Goal: Transaction & Acquisition: Purchase product/service

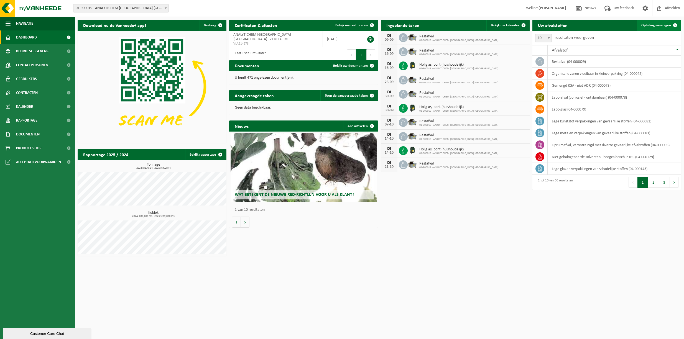
click at [653, 24] on span "Ophaling aanvragen" at bounding box center [657, 26] width 30 height 4
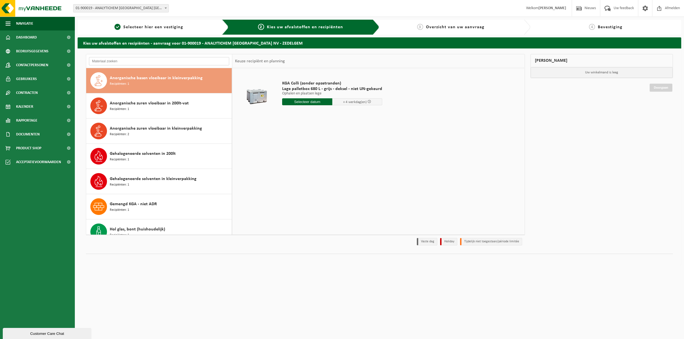
click at [148, 63] on input "text" at bounding box center [159, 61] width 140 height 8
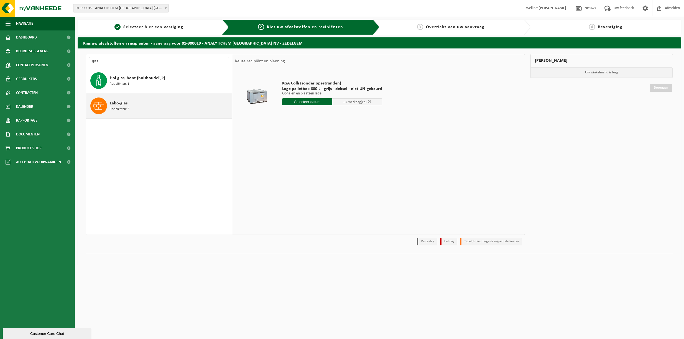
type input "glas"
click at [131, 103] on div "Labo-glas Recipiënten: 2" at bounding box center [170, 106] width 121 height 17
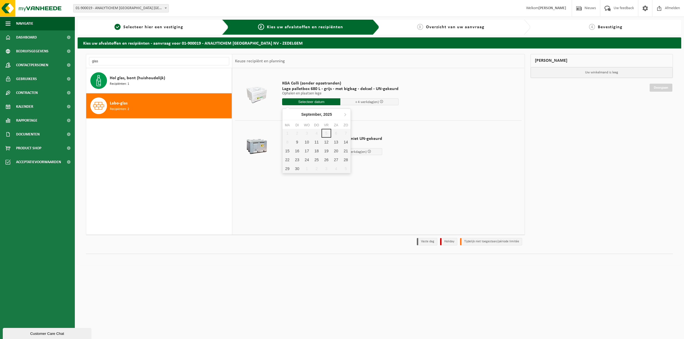
click at [315, 103] on input "text" at bounding box center [311, 101] width 58 height 7
click at [418, 136] on td "KGA Colli (zonder opzetranden) Lage palletbox 680 L - grijs - deksel - niet UN-…" at bounding box center [400, 144] width 244 height 47
click at [302, 104] on input "text" at bounding box center [311, 101] width 58 height 7
click at [295, 144] on div "9" at bounding box center [297, 142] width 10 height 9
type input "Van 2025-09-09"
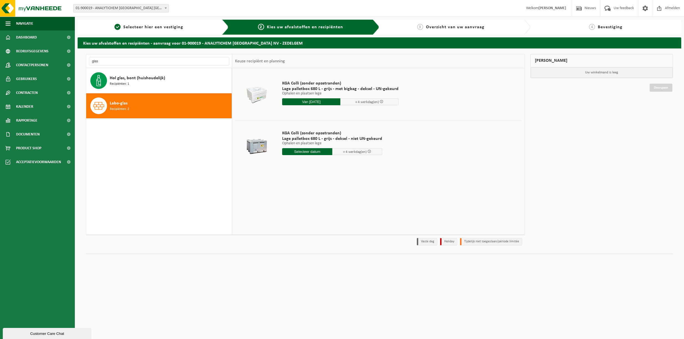
type input "2025-09-09"
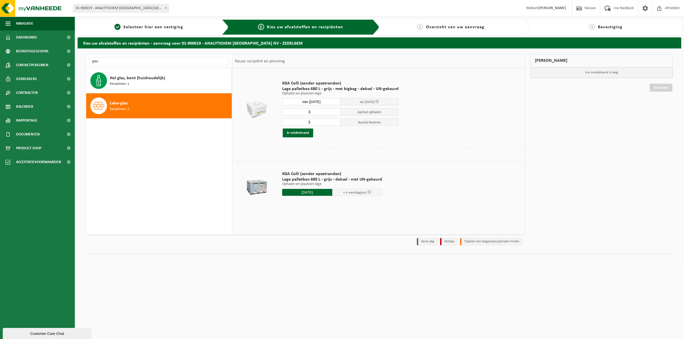
type input "2"
click at [336, 114] on input "2" at bounding box center [311, 111] width 58 height 7
type input "2"
click at [336, 123] on input "2" at bounding box center [311, 122] width 58 height 7
click at [304, 134] on button "In winkelmand" at bounding box center [298, 133] width 31 height 9
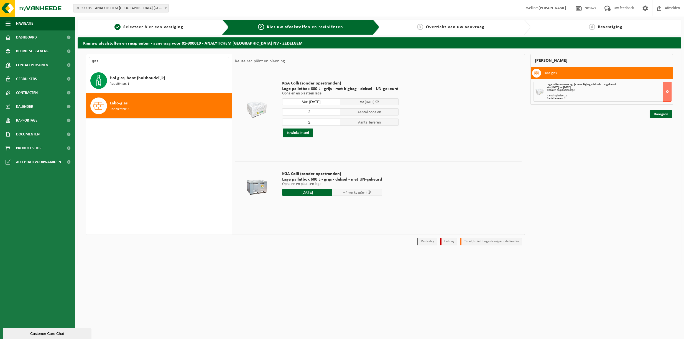
click at [125, 59] on input "glas" at bounding box center [159, 61] width 140 height 8
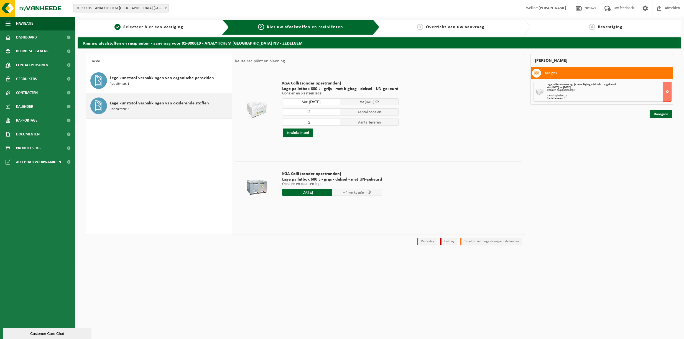
type input "oxide"
click at [190, 103] on span "Lege kunststof verpakkingen van oxiderende stoffen" at bounding box center [159, 103] width 99 height 7
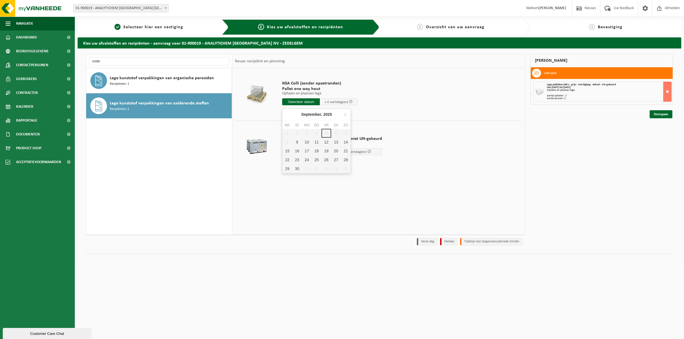
click at [308, 103] on input "text" at bounding box center [301, 101] width 38 height 7
click at [298, 141] on div "9" at bounding box center [297, 142] width 10 height 9
type input "Van 2025-09-09"
type input "2025-09-09"
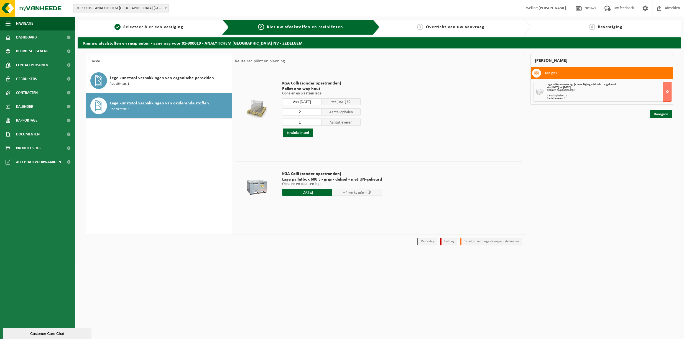
click at [319, 112] on input "2" at bounding box center [301, 111] width 39 height 7
click at [319, 112] on input "3" at bounding box center [301, 111] width 39 height 7
click at [319, 112] on input "4" at bounding box center [301, 111] width 39 height 7
click at [319, 112] on input "5" at bounding box center [301, 111] width 39 height 7
click at [319, 112] on input "6" at bounding box center [301, 111] width 39 height 7
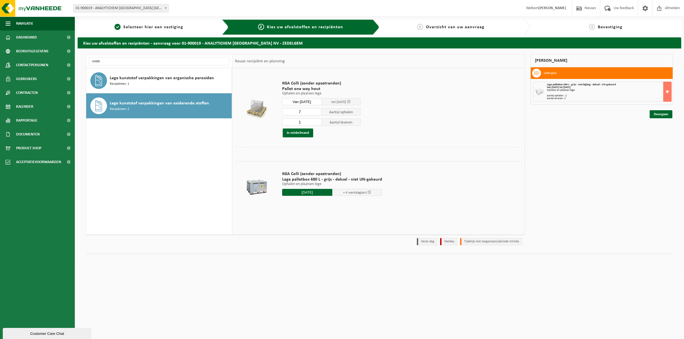
click at [319, 112] on input "7" at bounding box center [301, 111] width 39 height 7
click at [319, 112] on input "8" at bounding box center [301, 111] width 39 height 7
type input "9"
click at [319, 112] on input "9" at bounding box center [301, 111] width 39 height 7
type input "0"
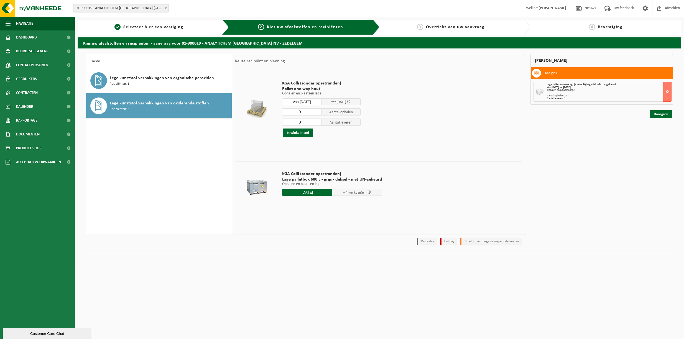
click at [319, 123] on input "0" at bounding box center [301, 122] width 39 height 7
click at [306, 130] on button "In winkelmand" at bounding box center [298, 133] width 31 height 9
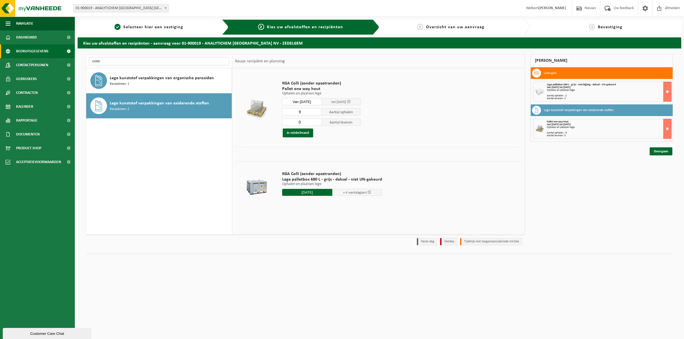
drag, startPoint x: 121, startPoint y: 63, endPoint x: 21, endPoint y: 55, distance: 100.7
click at [29, 56] on div "Navigatie Nieuws Uw feedback Afmelden Dashboard Bedrijfsgegevens Contactpersone…" at bounding box center [342, 135] width 684 height 271
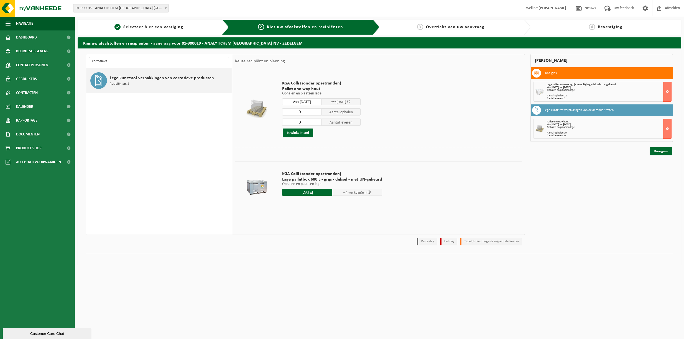
type input "corrosieve"
click at [135, 84] on div "Lege kunststof verpakkingen van corrosieve producten Recipiënten: 2" at bounding box center [170, 80] width 121 height 17
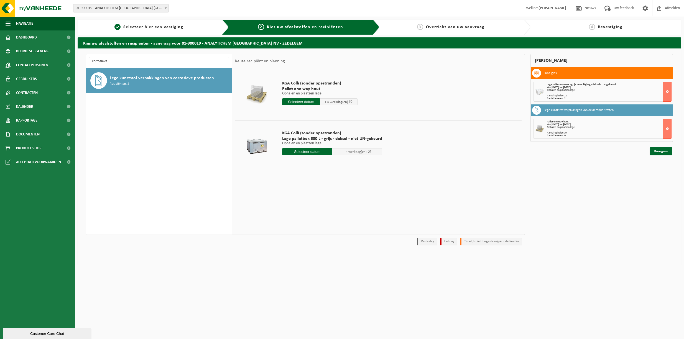
click at [299, 105] on div "KGA Colli (zonder opzetranden) Pallet one way hout Ophalen en plaatsen lege Oph…" at bounding box center [319, 94] width 81 height 39
click at [299, 103] on input "text" at bounding box center [301, 101] width 38 height 7
click at [294, 142] on div "9" at bounding box center [297, 142] width 10 height 9
type input "Van 2025-09-09"
type input "2025-09-09"
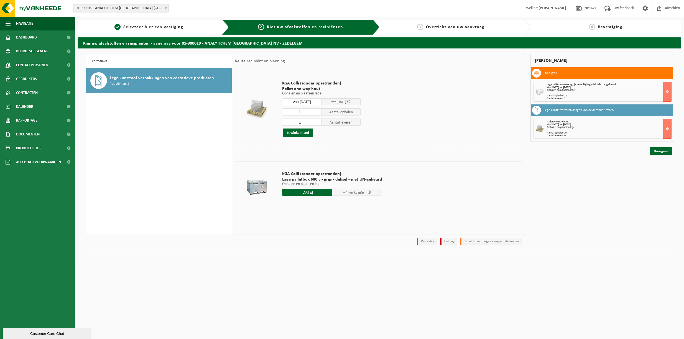
click at [307, 113] on input "1" at bounding box center [301, 111] width 39 height 7
type input "15"
click at [304, 121] on input "1" at bounding box center [301, 122] width 39 height 7
type input "0"
click at [299, 133] on button "In winkelmand" at bounding box center [298, 133] width 31 height 9
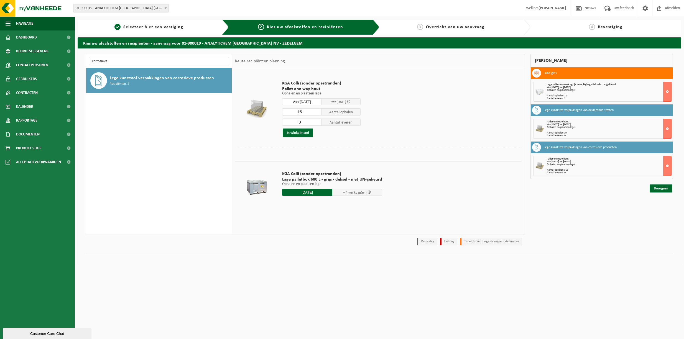
click at [157, 54] on div "corrosieve Anorganische basen vloeibaar in kleinverpakking Recipiënten: 1 Anorg…" at bounding box center [305, 144] width 439 height 181
click at [160, 61] on input "corrosieve" at bounding box center [159, 61] width 140 height 8
drag, startPoint x: 160, startPoint y: 61, endPoint x: 35, endPoint y: 56, distance: 124.6
click at [35, 56] on div "Navigatie Nieuws Uw feedback Afmelden Dashboard Bedrijfsgegevens Contactpersone…" at bounding box center [342, 135] width 684 height 271
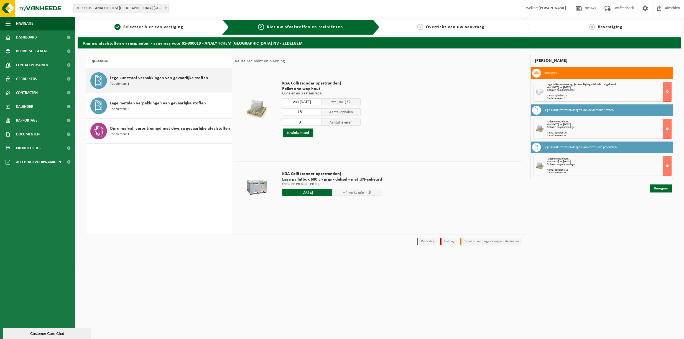
type input "gevaarlijke"
click at [171, 79] on span "Lege kunststof verpakkingen van gevaarlijke stoffen" at bounding box center [159, 78] width 98 height 7
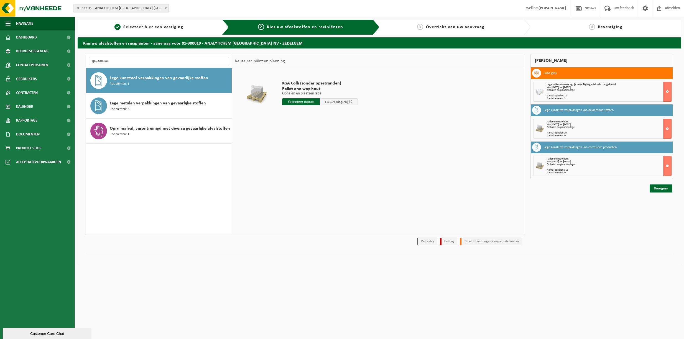
click at [304, 103] on input "text" at bounding box center [301, 101] width 38 height 7
click at [299, 144] on div "9" at bounding box center [297, 142] width 10 height 9
type input "Van 2025-09-09"
drag, startPoint x: 308, startPoint y: 124, endPoint x: 280, endPoint y: 120, distance: 28.3
click at [290, 120] on input "1" at bounding box center [301, 122] width 39 height 7
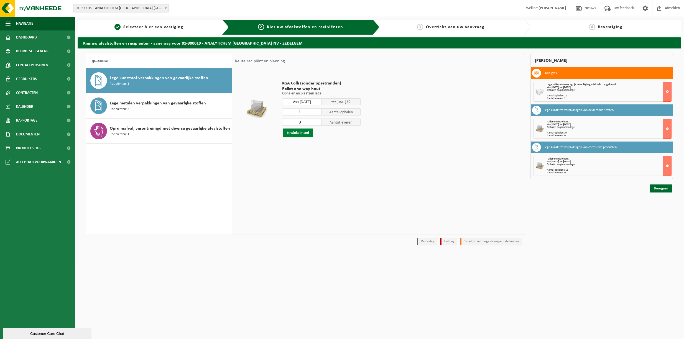
type input "0"
click at [291, 134] on button "In winkelmand" at bounding box center [298, 133] width 31 height 9
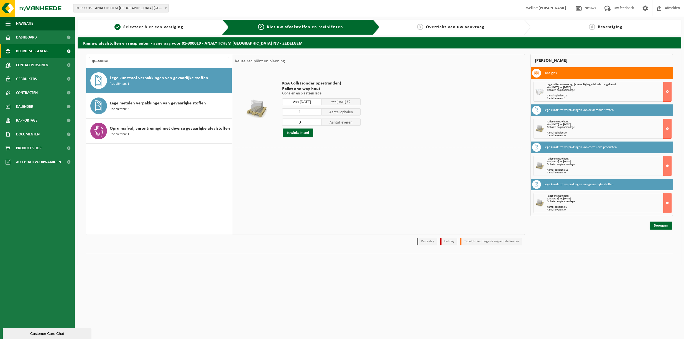
drag, startPoint x: 97, startPoint y: 62, endPoint x: 12, endPoint y: 58, distance: 84.7
click at [29, 58] on div "Navigatie Nieuws Uw feedback Afmelden Dashboard Bedrijfsgegevens Contactpersone…" at bounding box center [342, 135] width 684 height 271
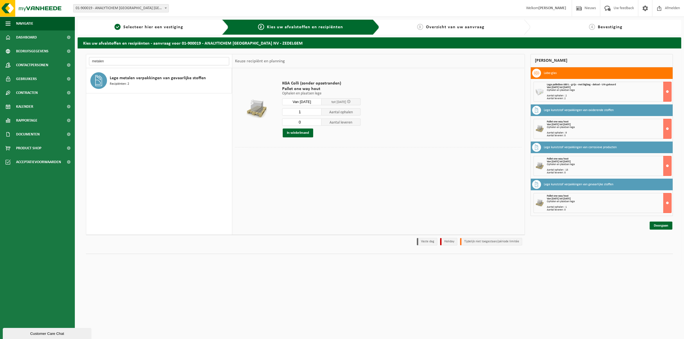
type input "metalen"
click at [179, 73] on div "Lege metalen verpakkingen van gevaarlijke stoffen Recipiënten: 2" at bounding box center [170, 80] width 121 height 17
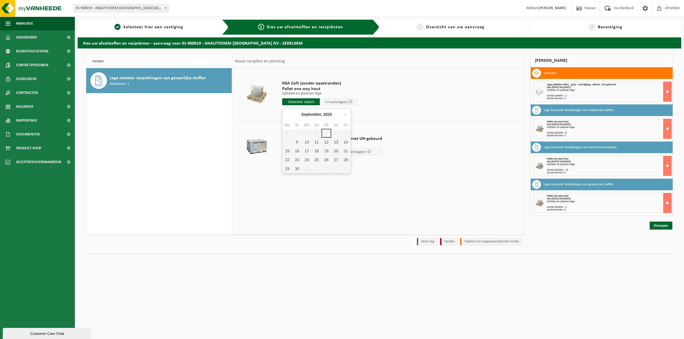
click at [309, 102] on input "text" at bounding box center [301, 101] width 38 height 7
click at [297, 144] on div "9" at bounding box center [297, 142] width 10 height 9
type input "Van 2025-09-09"
type input "2025-09-09"
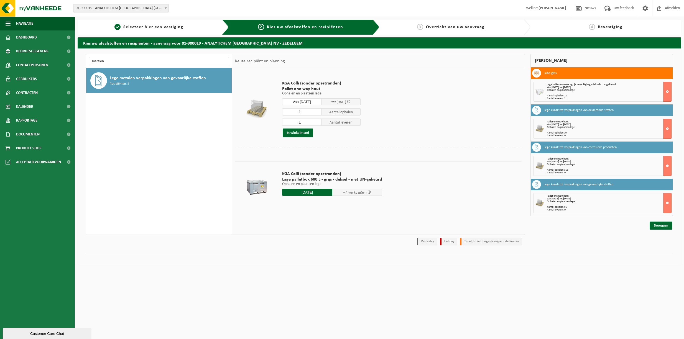
type input "2"
click at [318, 110] on input "2" at bounding box center [301, 111] width 39 height 7
type input "0"
click at [318, 124] on input "0" at bounding box center [301, 122] width 39 height 7
click at [303, 133] on button "In winkelmand" at bounding box center [298, 133] width 31 height 9
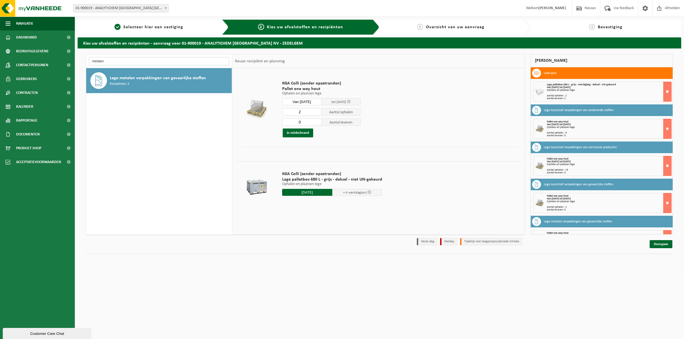
click at [124, 60] on input "metalen" at bounding box center [159, 61] width 140 height 8
type input "m"
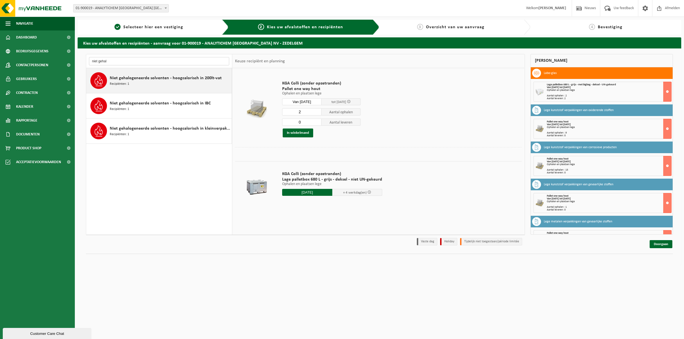
type input "niet gehal"
click at [172, 81] on span "Niet gehalogeneerde solventen - hoogcalorisch in 200lt-vat" at bounding box center [166, 78] width 112 height 7
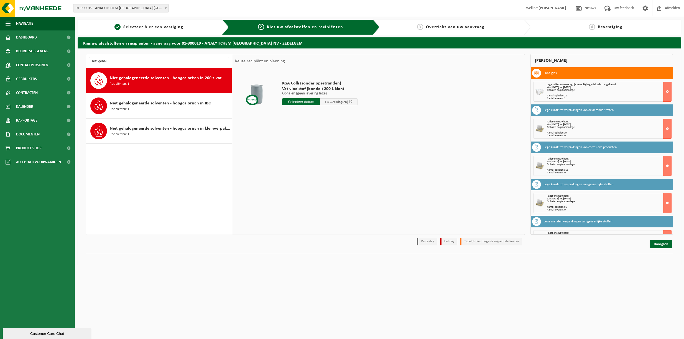
click at [311, 104] on input "text" at bounding box center [301, 101] width 38 height 7
click at [299, 143] on div "9" at bounding box center [297, 142] width 10 height 9
type input "Van 2025-09-09"
click at [314, 110] on input "2" at bounding box center [298, 111] width 33 height 7
click at [314, 110] on input "3" at bounding box center [298, 111] width 33 height 7
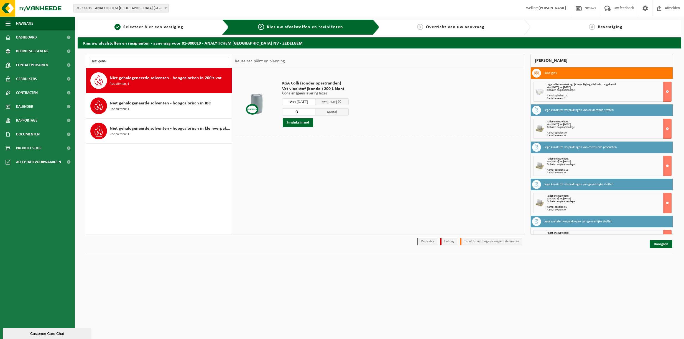
type input "4"
click at [314, 110] on input "4" at bounding box center [298, 111] width 33 height 7
click at [306, 123] on button "In winkelmand" at bounding box center [298, 122] width 31 height 9
click at [662, 244] on link "Doorgaan" at bounding box center [661, 244] width 23 height 8
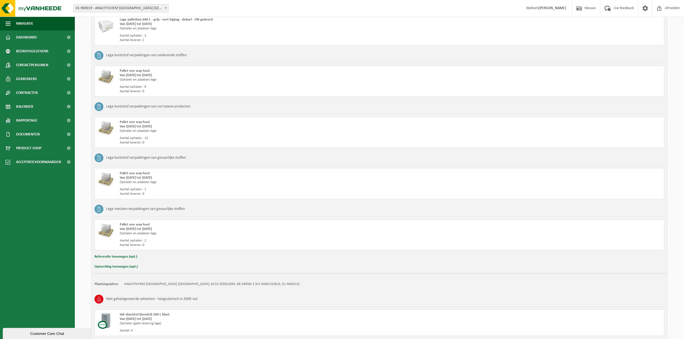
scroll to position [194, 0]
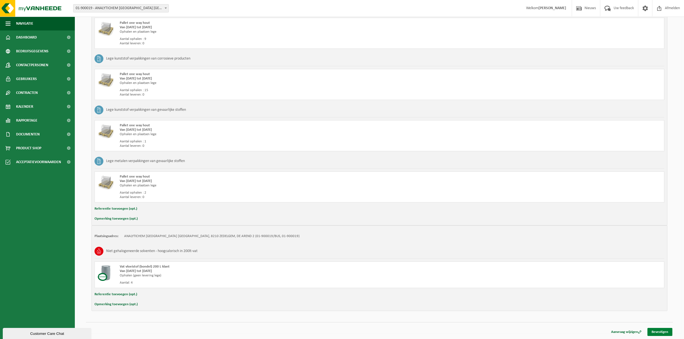
click at [661, 331] on link "Bevestigen" at bounding box center [660, 332] width 25 height 8
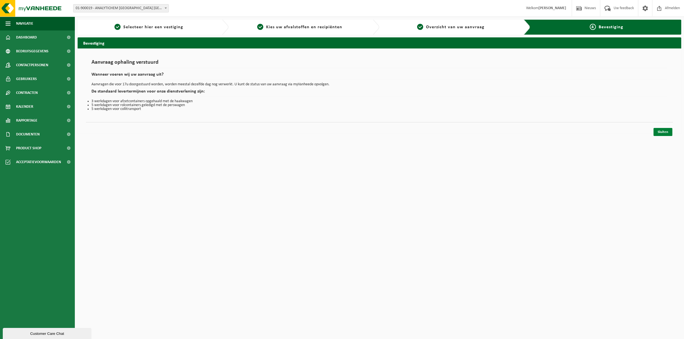
click at [662, 133] on link "Sluiten" at bounding box center [663, 132] width 19 height 8
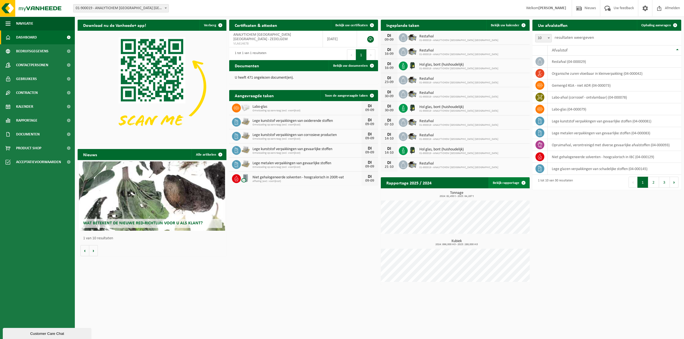
click at [524, 185] on span at bounding box center [523, 182] width 11 height 11
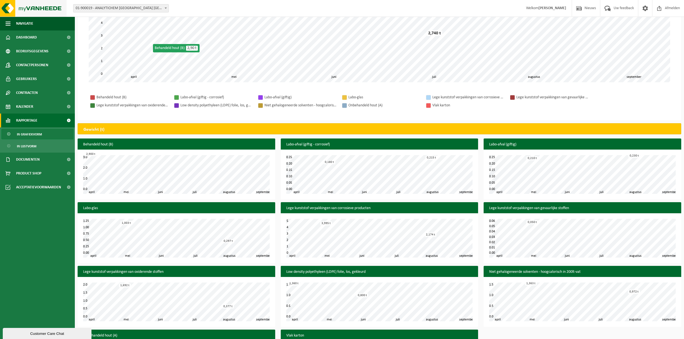
scroll to position [101, 0]
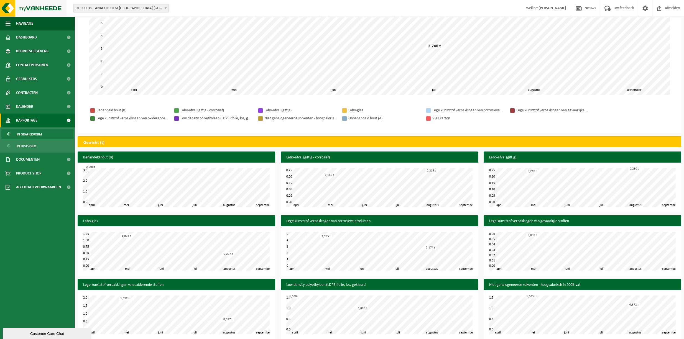
click at [38, 9] on img at bounding box center [33, 8] width 67 height 17
